Goal: Information Seeking & Learning: Find specific page/section

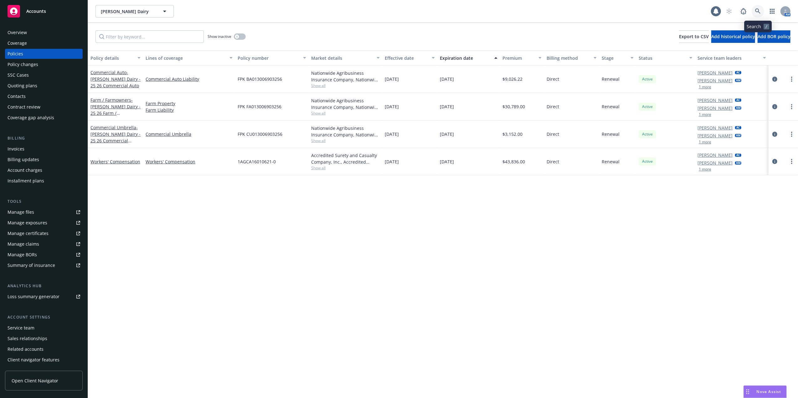
click at [755, 8] on link at bounding box center [758, 11] width 13 height 13
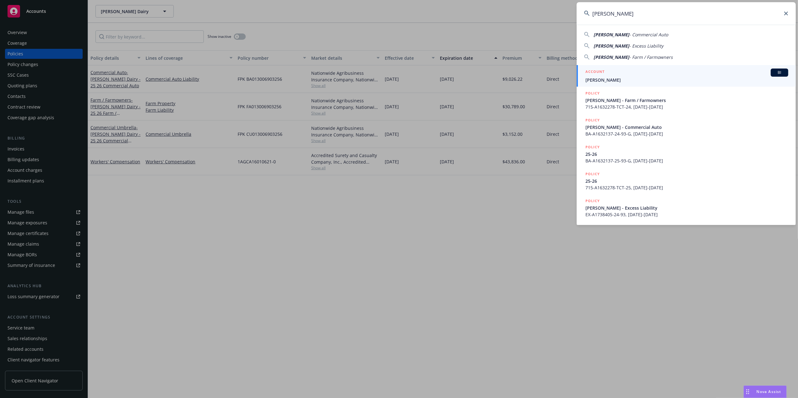
type input "[PERSON_NAME]"
click at [639, 69] on div "ACCOUNT BI" at bounding box center [687, 73] width 203 height 8
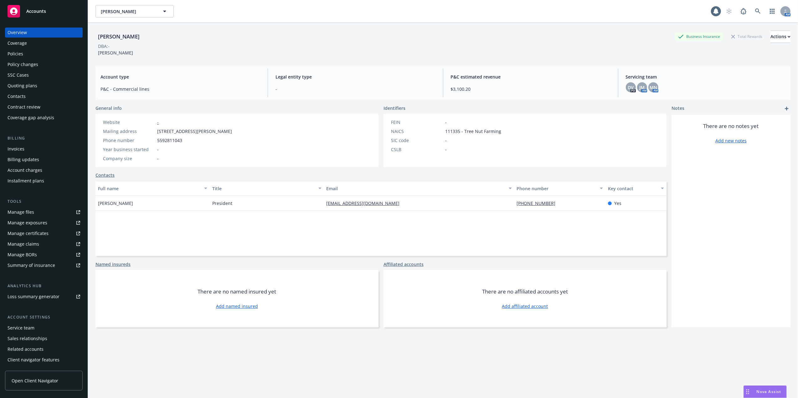
click at [12, 53] on div "Policies" at bounding box center [16, 54] width 16 height 10
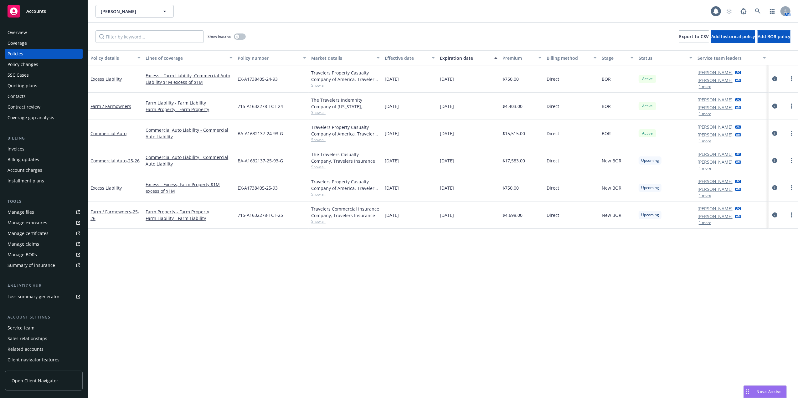
click at [22, 83] on div "Quoting plans" at bounding box center [23, 86] width 30 height 10
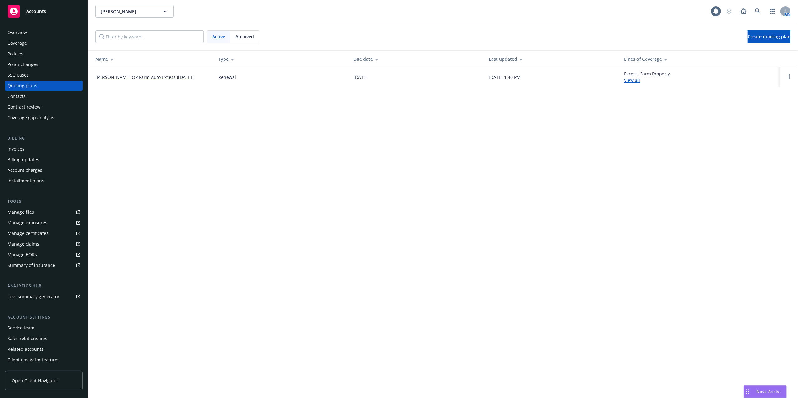
click at [329, 182] on div "Shane Burkhart Shane Burkhart 1 AM Active Archived Create quoting plan Name Typ…" at bounding box center [443, 199] width 710 height 398
click at [31, 54] on div "Policies" at bounding box center [44, 54] width 73 height 10
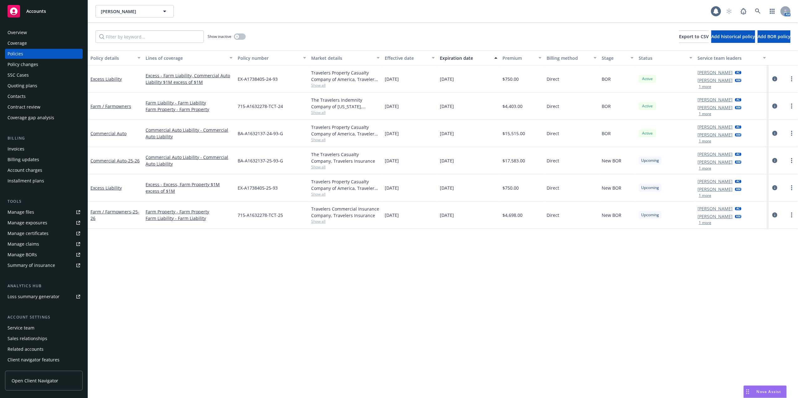
click at [22, 85] on div "Quoting plans" at bounding box center [23, 86] width 30 height 10
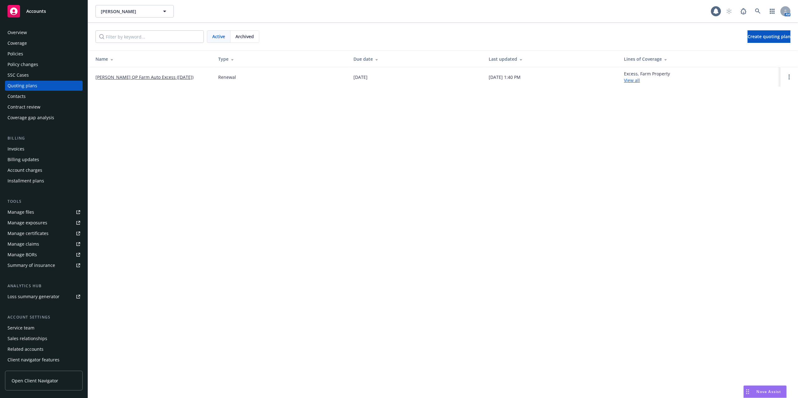
click at [140, 76] on link "Shane Burkhart QP Farm Auto Excess (2025-09-12)" at bounding box center [145, 77] width 98 height 7
click at [28, 54] on div "Policies" at bounding box center [44, 54] width 73 height 10
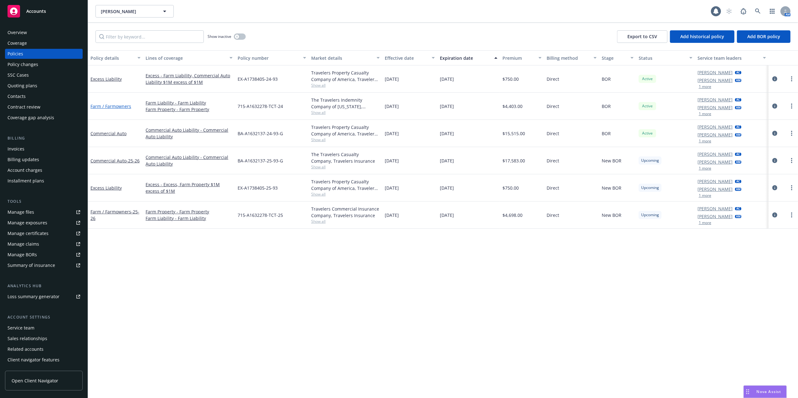
click at [113, 106] on link "Farm / Farmowners" at bounding box center [111, 106] width 41 height 6
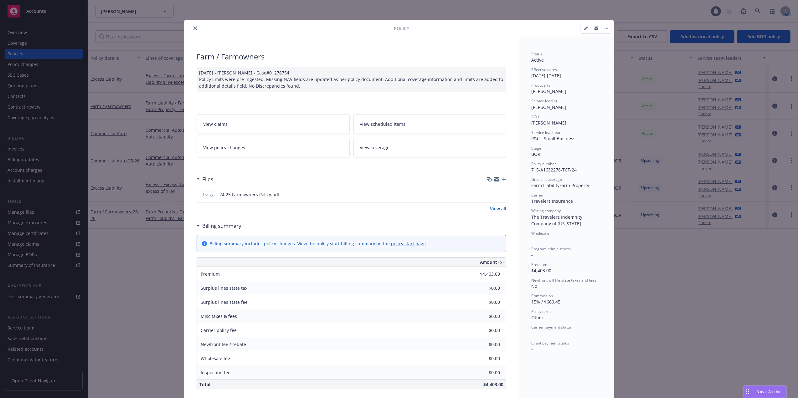
click at [192, 25] on button "close" at bounding box center [196, 28] width 8 height 8
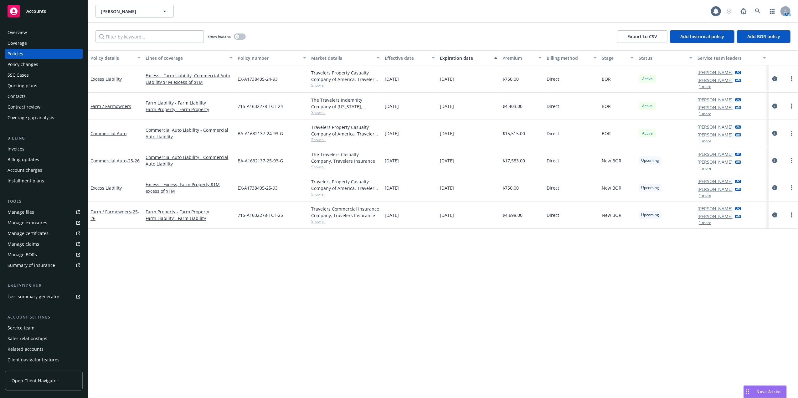
click at [13, 35] on div "Overview" at bounding box center [17, 33] width 19 height 10
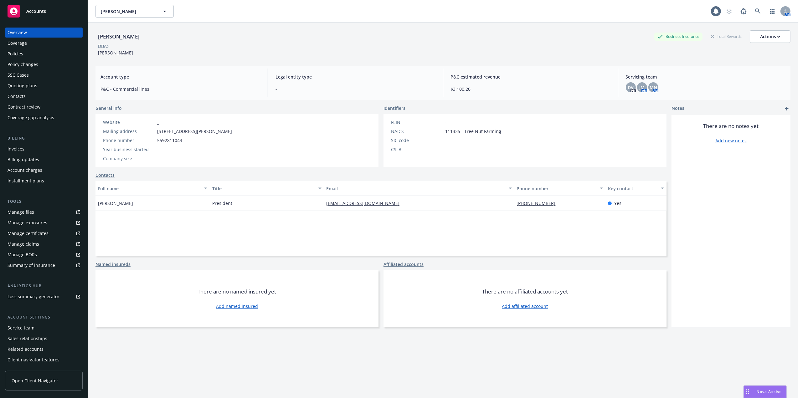
click at [14, 85] on div "Quoting plans" at bounding box center [23, 86] width 30 height 10
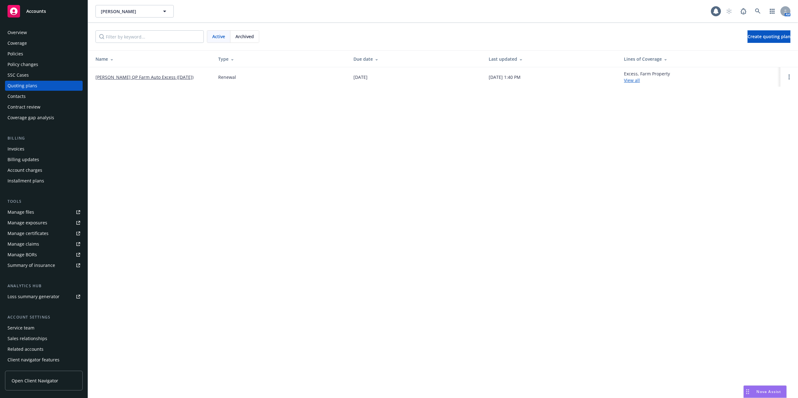
click at [142, 76] on link "[PERSON_NAME] QP Farm Auto Excess ([DATE])" at bounding box center [145, 77] width 98 height 7
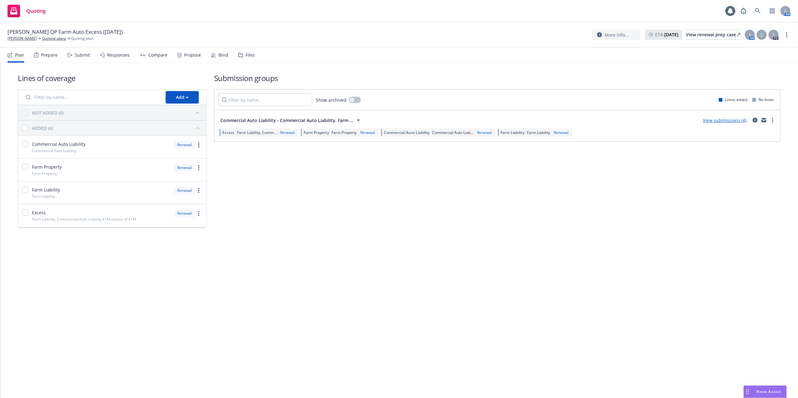
click at [725, 118] on link "View submissions (4)" at bounding box center [725, 120] width 44 height 6
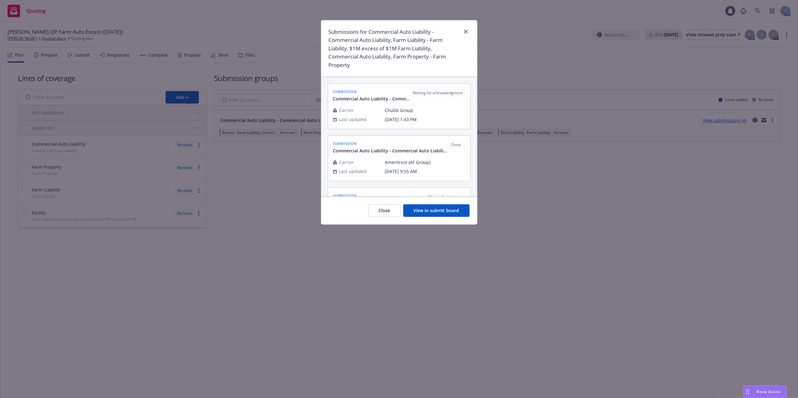
click at [422, 211] on button "View in submit board" at bounding box center [436, 211] width 66 height 13
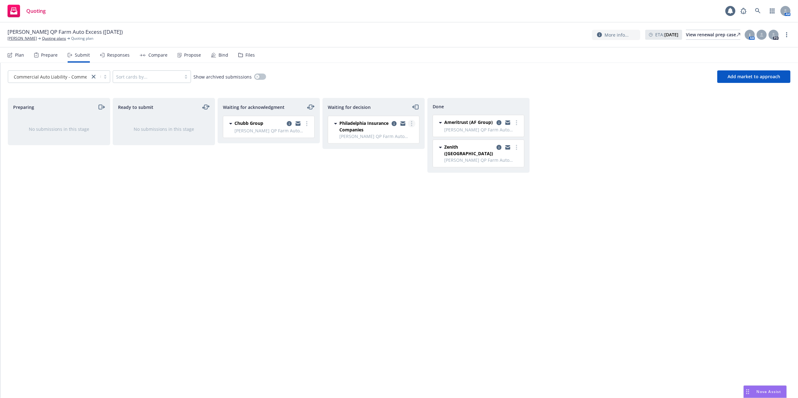
click at [412, 123] on icon "more" at bounding box center [411, 123] width 1 height 5
click at [381, 199] on span "Copy logging email" at bounding box center [379, 199] width 55 height 6
click at [24, 39] on link "Shane Burkhart" at bounding box center [22, 39] width 29 height 6
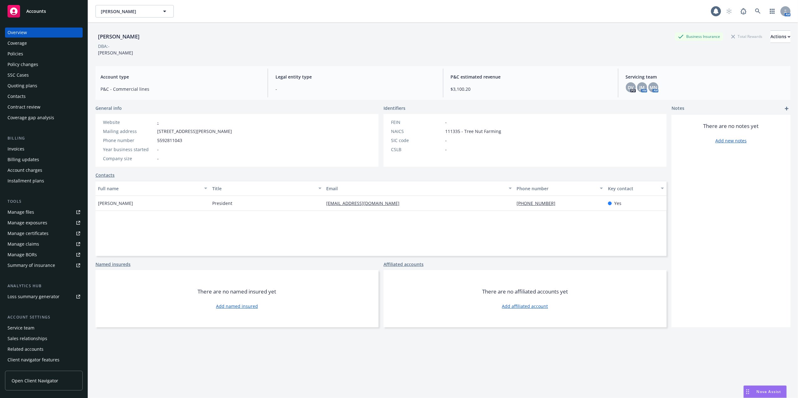
click at [15, 52] on div "Policies" at bounding box center [16, 54] width 16 height 10
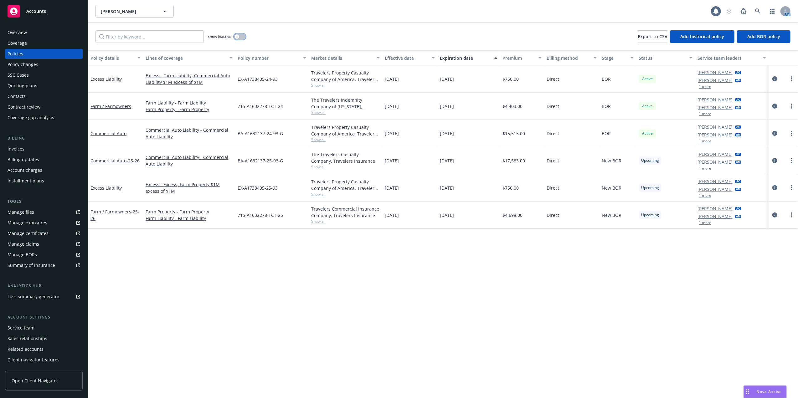
click at [239, 35] on div "button" at bounding box center [237, 36] width 4 height 4
click at [757, 11] on icon at bounding box center [758, 11] width 6 height 6
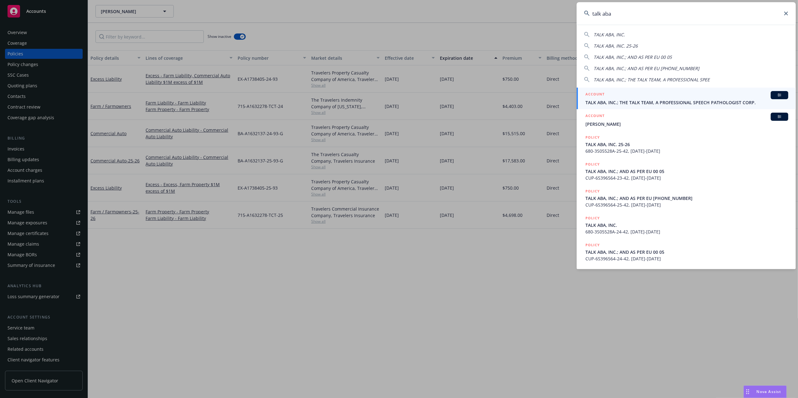
type input "talk aba"
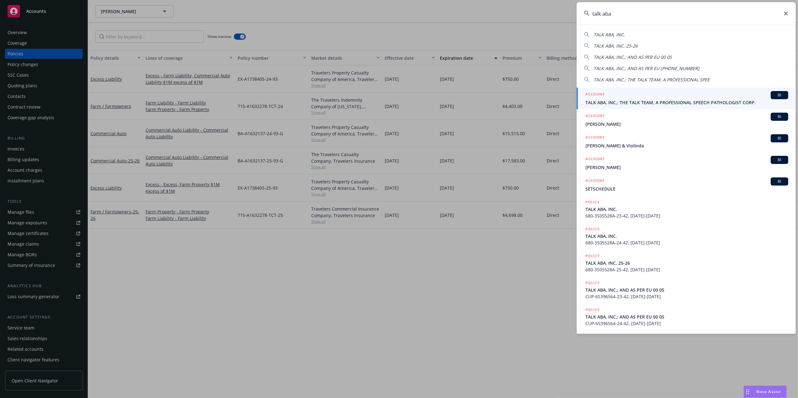
click at [679, 98] on div "ACCOUNT BI" at bounding box center [687, 95] width 203 height 8
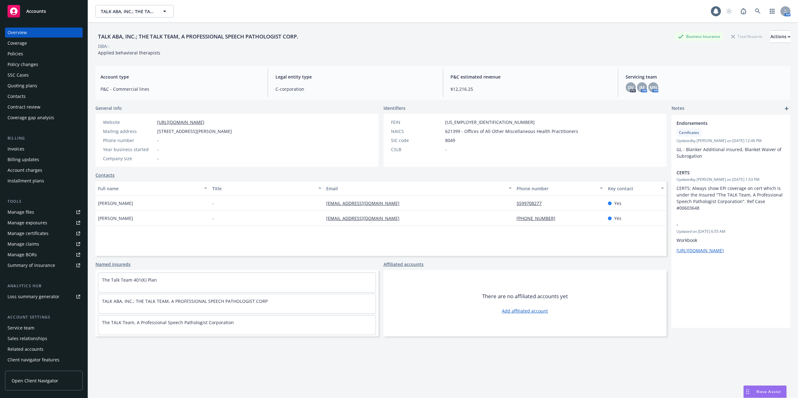
click at [17, 52] on div "Policies" at bounding box center [16, 54] width 16 height 10
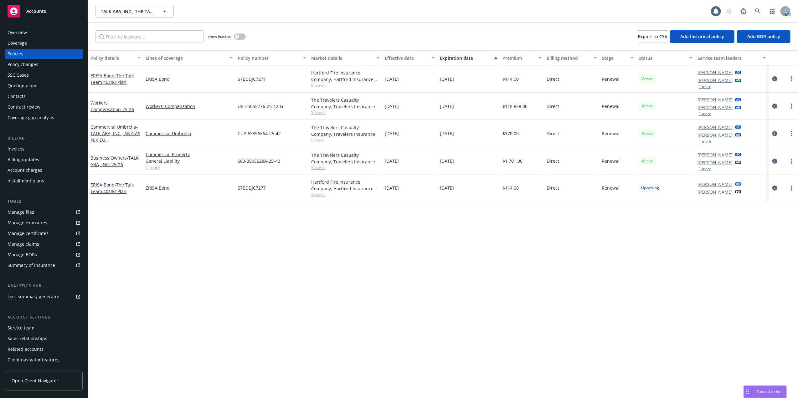
click at [38, 86] on div "Quoting plans" at bounding box center [44, 86] width 73 height 10
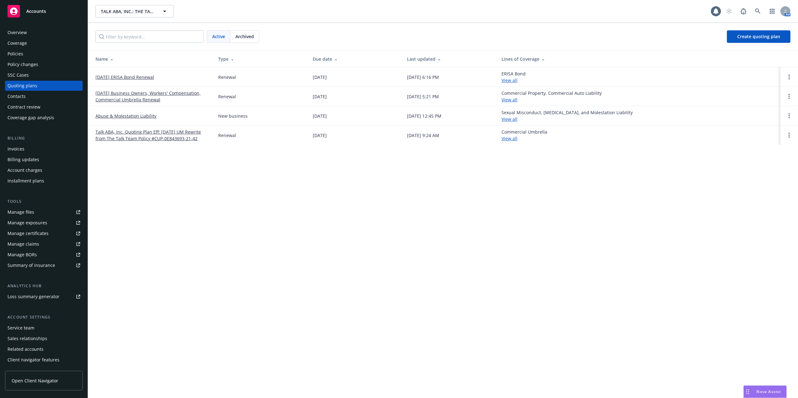
click at [137, 93] on link "[DATE] Business Owners, Workers' Compensation, Commercial Umbrella Renewal" at bounding box center [152, 96] width 113 height 13
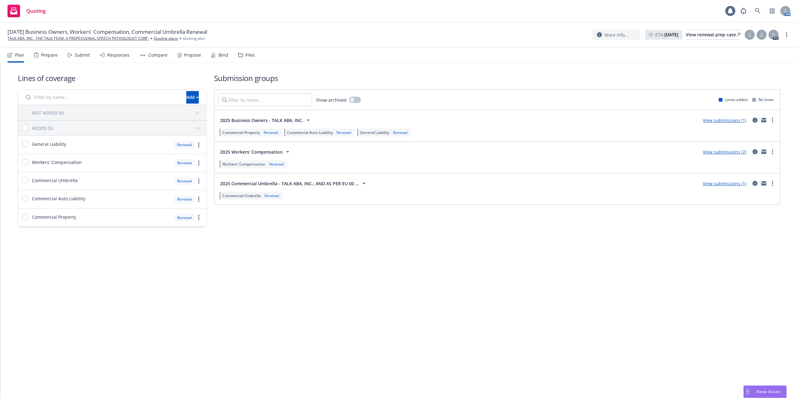
click at [723, 152] on link "View submissions (2)" at bounding box center [725, 152] width 44 height 6
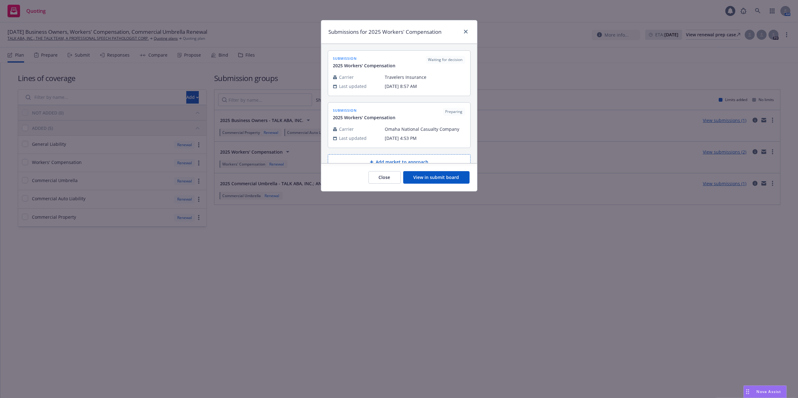
click at [420, 177] on button "View in submit board" at bounding box center [436, 177] width 66 height 13
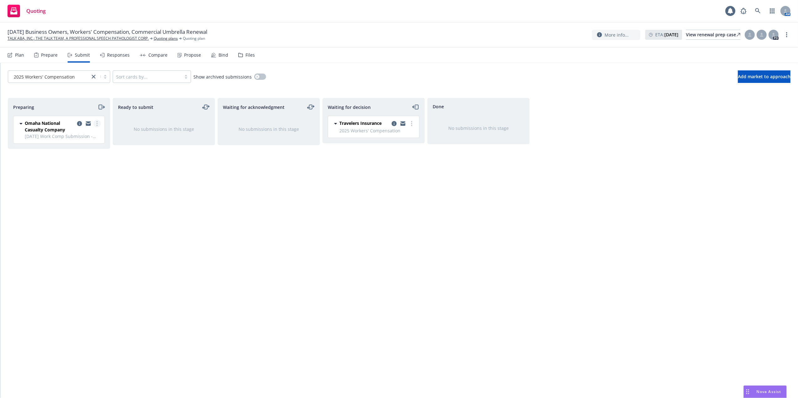
click at [97, 123] on icon "more" at bounding box center [96, 123] width 1 height 5
click at [71, 148] on span "Log acknowledgement" at bounding box center [69, 149] width 62 height 6
click at [412, 148] on icon "more" at bounding box center [411, 148] width 1 height 5
click at [489, 220] on div "Done No submissions in this stage" at bounding box center [479, 241] width 102 height 287
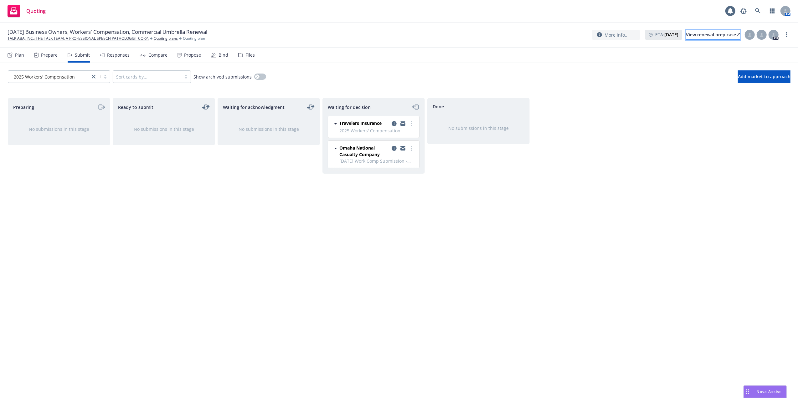
click at [693, 32] on div "View renewal prep case" at bounding box center [713, 34] width 54 height 9
click at [757, 11] on icon at bounding box center [758, 11] width 6 height 6
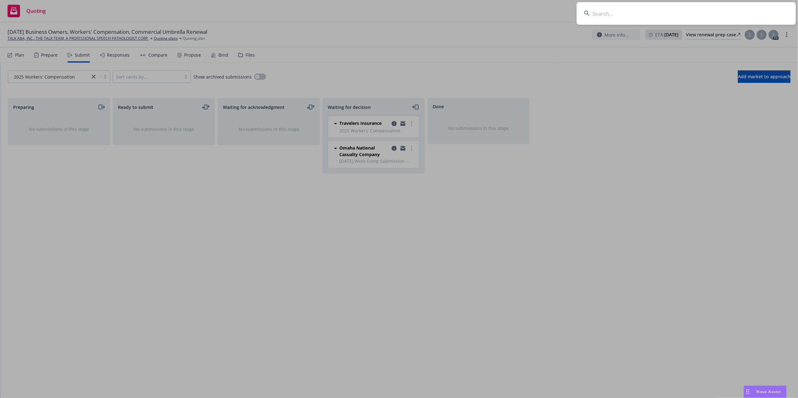
click at [633, 9] on input at bounding box center [686, 13] width 219 height 23
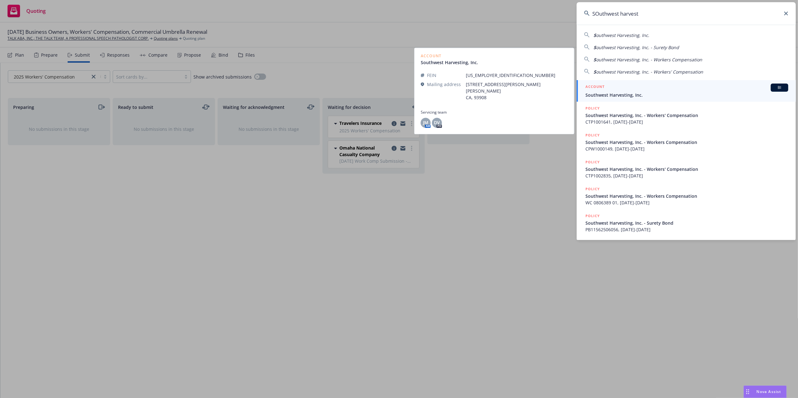
type input "SOuthwest harvest"
click at [612, 94] on span "Southwest Harvesting, Inc." at bounding box center [687, 95] width 203 height 7
